Goal: Information Seeking & Learning: Learn about a topic

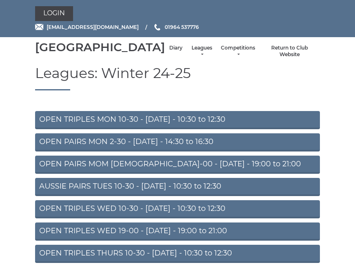
click at [66, 10] on link "Login" at bounding box center [54, 13] width 38 height 15
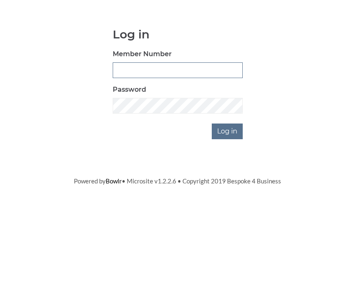
type input "0930"
click at [228, 198] on input "Log in" at bounding box center [227, 206] width 31 height 16
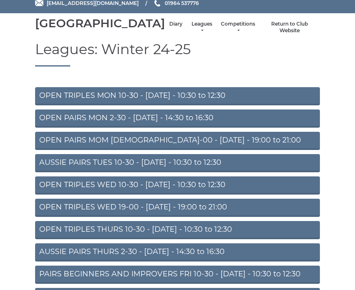
scroll to position [24, 0]
click at [228, 194] on link "OPEN TRIPLES WED 10-30 - Wednesday - 10:30 to 12:30" at bounding box center [177, 185] width 285 height 18
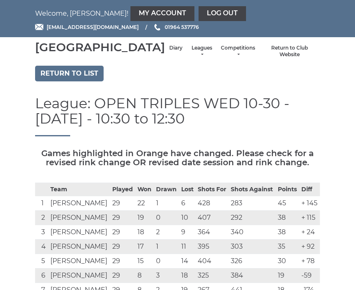
click at [78, 81] on link "Return to list" at bounding box center [69, 74] width 68 height 16
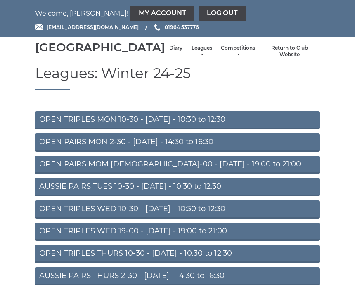
click at [191, 56] on link "Leagues" at bounding box center [202, 52] width 22 height 14
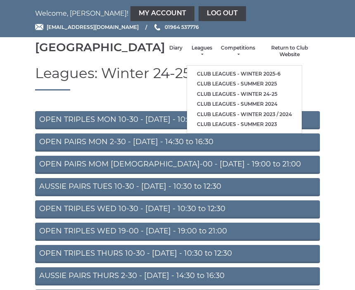
click at [248, 76] on link "Club leagues - Winter 2025-6" at bounding box center [244, 74] width 115 height 10
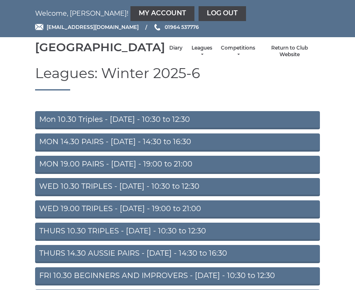
click at [234, 196] on link "WED 10.30 TRIPLES - Wednesday - 10:30 to 12:30" at bounding box center [177, 187] width 285 height 18
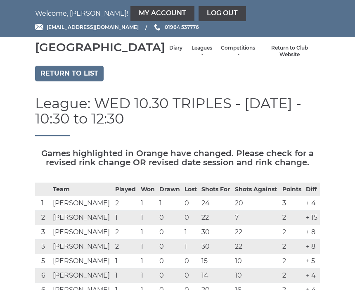
click at [91, 81] on link "Return to list" at bounding box center [69, 74] width 68 height 16
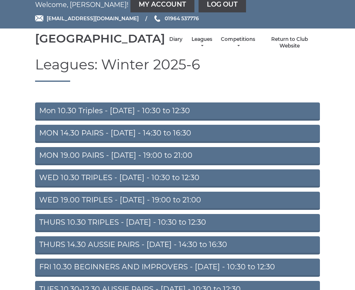
scroll to position [9, 0]
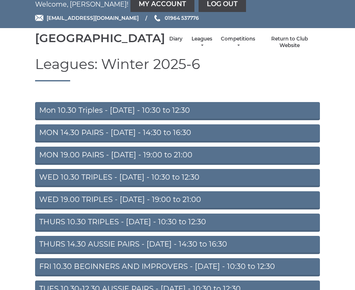
click at [234, 210] on link "WED 19.00 TRIPLES - [DATE] - 19:00 to 21:00" at bounding box center [177, 200] width 285 height 18
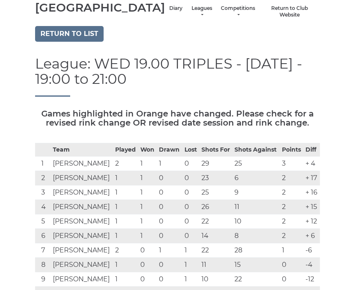
scroll to position [39, 0]
click at [84, 42] on link "Return to list" at bounding box center [69, 34] width 68 height 16
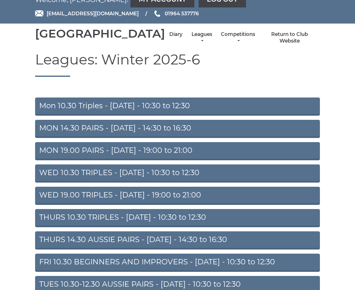
scroll to position [14, 0]
click at [238, 227] on link "THURS 10.30 TRIPLES - [DATE] - 10:30 to 12:30" at bounding box center [177, 218] width 285 height 18
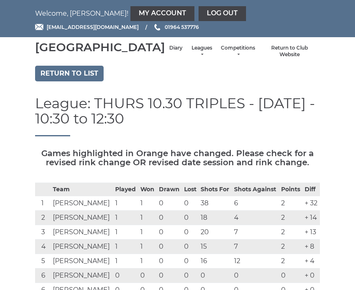
click at [87, 81] on link "Return to list" at bounding box center [69, 74] width 68 height 16
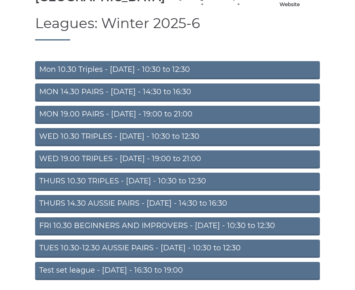
scroll to position [63, 0]
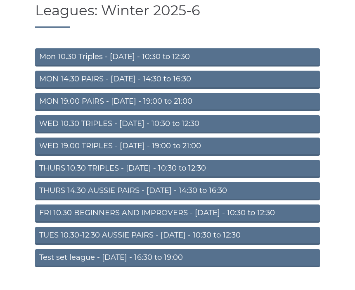
click at [250, 245] on link "TUES 10.30-12.30 AUSSIE PAIRS - [DATE] - 10:30 to 12:30" at bounding box center [177, 235] width 285 height 18
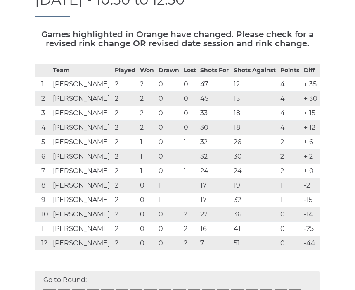
scroll to position [119, 0]
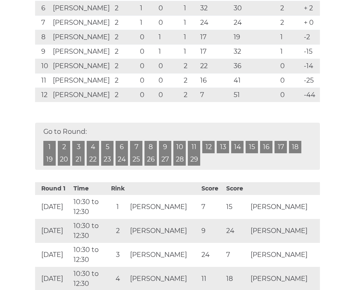
scroll to position [265, 0]
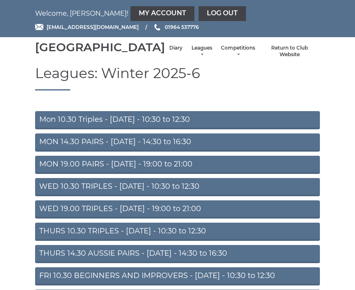
scroll to position [92, 0]
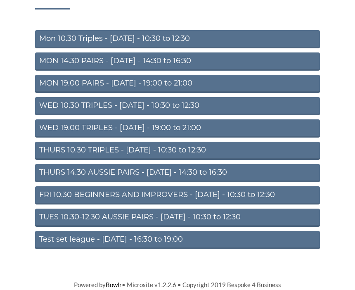
click at [263, 197] on link "FRI 10.30 BEGINNERS AND IMPROVERS - [DATE] - 10:30 to 12:30" at bounding box center [177, 195] width 285 height 18
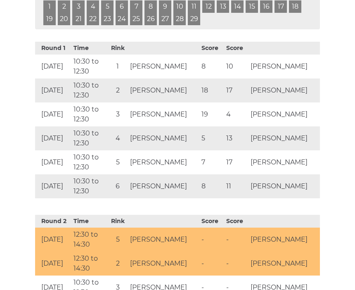
scroll to position [398, 0]
